Goal: Submit feedback/report problem: Submit feedback/report problem

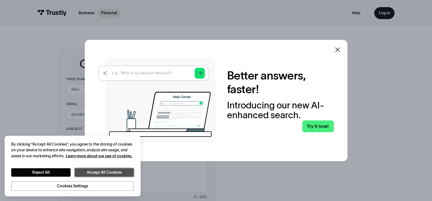
click at [95, 173] on button "Accept All Cookies" at bounding box center [104, 172] width 59 height 8
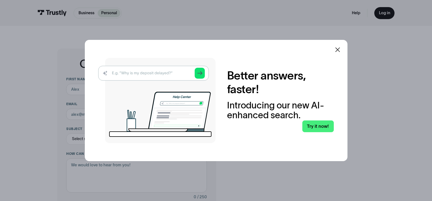
click at [340, 49] on icon at bounding box center [337, 49] width 5 height 5
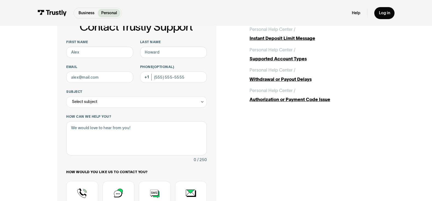
scroll to position [27, 0]
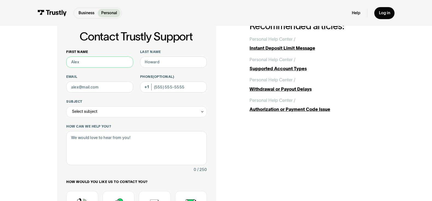
click at [71, 61] on input "First name" at bounding box center [99, 62] width 67 height 11
type input "Bernie"
type input "O'reilly"
type input "duckbern@yahoo.com"
type input "(847) 891-0434"
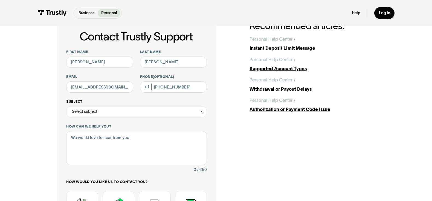
click at [202, 112] on icon "Contact Trustly Support" at bounding box center [202, 112] width 4 height 4
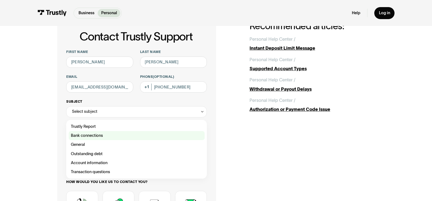
click at [99, 137] on div "Contact Trustly Support" at bounding box center [137, 135] width 136 height 9
type input "**********"
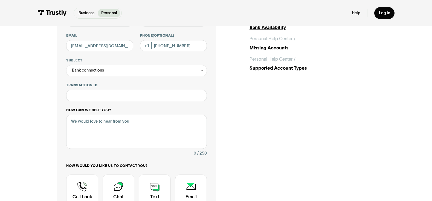
scroll to position [82, 0]
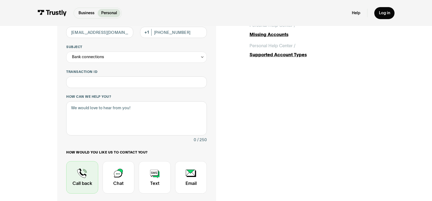
click at [79, 174] on div "Contact Trustly Support" at bounding box center [82, 177] width 32 height 33
click at [81, 172] on div "Contact Trustly Support" at bounding box center [82, 177] width 32 height 33
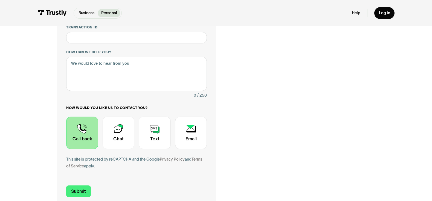
scroll to position [164, 0]
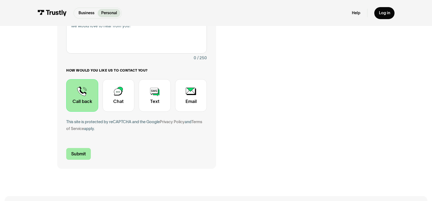
click at [78, 157] on input "Submit" at bounding box center [78, 154] width 24 height 12
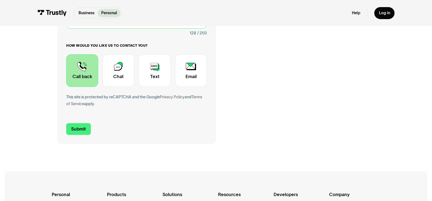
scroll to position [191, 0]
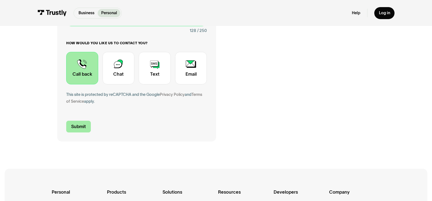
type textarea "Bet Rivers stated there is a problem with a processing error between Trustly an…"
click at [75, 128] on input "Submit" at bounding box center [78, 127] width 24 height 12
type input "+18478910434"
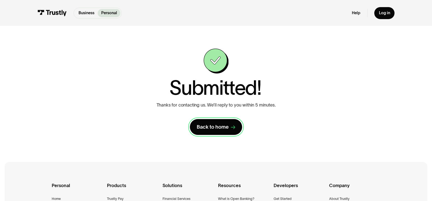
click at [213, 129] on div "Back to home" at bounding box center [213, 127] width 32 height 7
